Goal: Information Seeking & Learning: Understand process/instructions

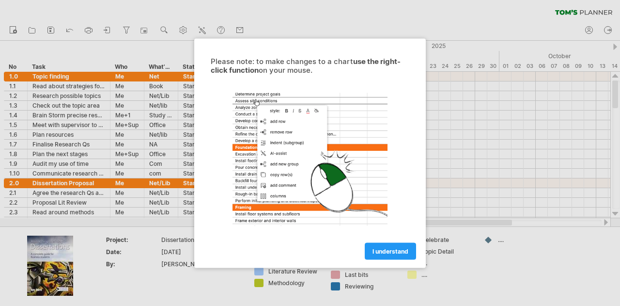
click at [46, 167] on div at bounding box center [310, 153] width 620 height 306
click at [387, 245] on link "I understand" at bounding box center [390, 250] width 51 height 17
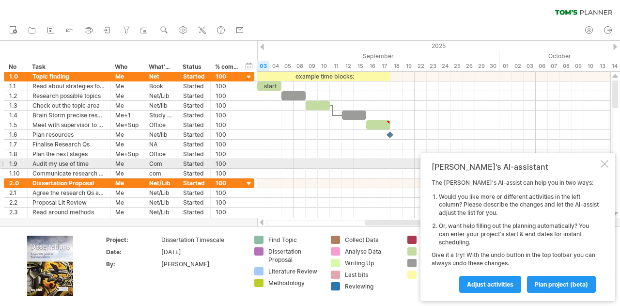
click at [603, 164] on div at bounding box center [605, 164] width 8 height 8
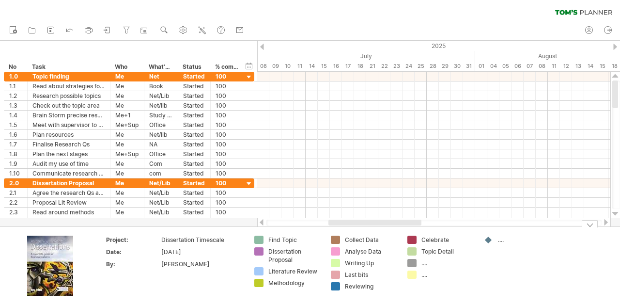
click at [293, 239] on div "Find Topic" at bounding box center [294, 239] width 53 height 8
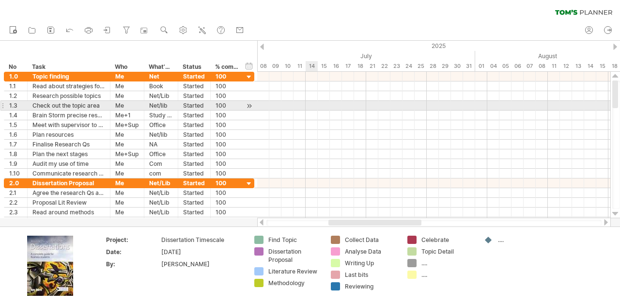
click at [317, 110] on div at bounding box center [433, 115] width 353 height 10
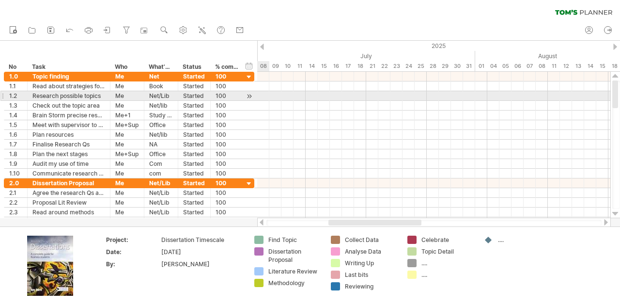
click at [249, 97] on div at bounding box center [249, 96] width 9 height 10
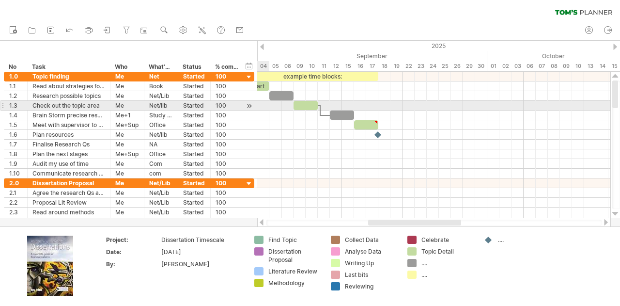
click at [249, 104] on div at bounding box center [249, 106] width 9 height 10
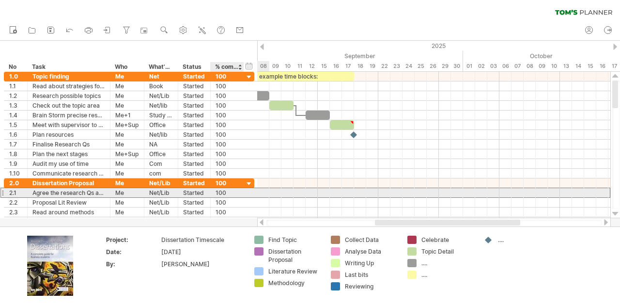
click at [247, 191] on div "**********" at bounding box center [129, 192] width 250 height 10
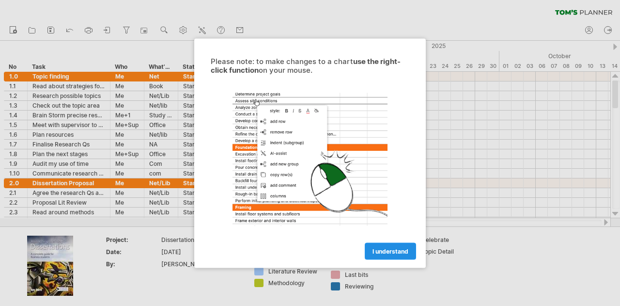
click at [381, 252] on span "I understand" at bounding box center [390, 250] width 36 height 7
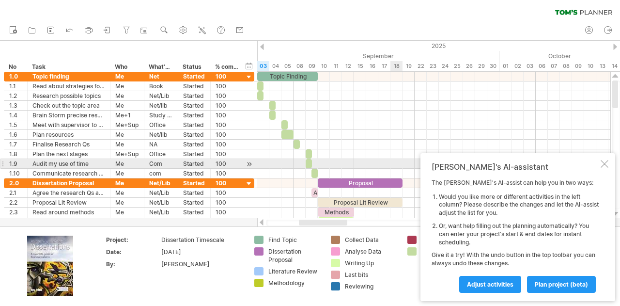
click at [603, 164] on div at bounding box center [605, 164] width 8 height 8
